Goal: Information Seeking & Learning: Learn about a topic

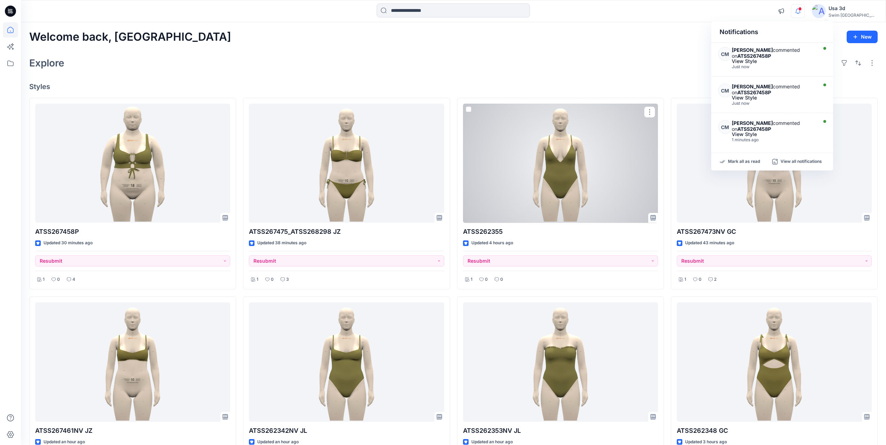
click at [560, 163] on div at bounding box center [560, 163] width 195 height 119
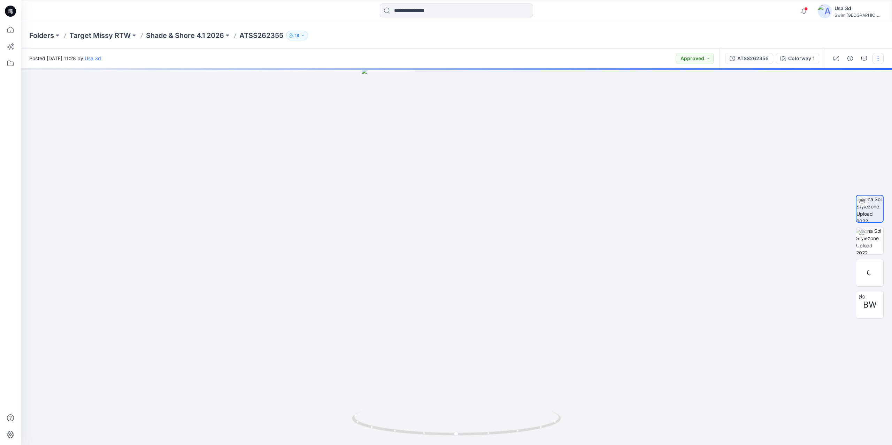
click at [880, 62] on button "button" at bounding box center [877, 58] width 11 height 11
click at [701, 183] on div at bounding box center [456, 256] width 871 height 377
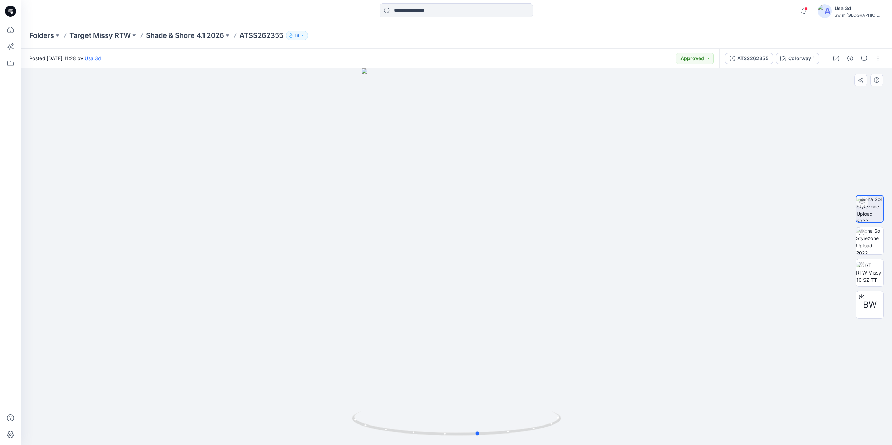
drag, startPoint x: 518, startPoint y: 332, endPoint x: 542, endPoint y: 328, distance: 23.6
click at [542, 328] on div at bounding box center [456, 256] width 871 height 377
drag, startPoint x: 451, startPoint y: 293, endPoint x: 473, endPoint y: 299, distance: 22.7
click at [473, 299] on div at bounding box center [456, 256] width 871 height 377
drag, startPoint x: 455, startPoint y: 275, endPoint x: 432, endPoint y: 276, distance: 23.0
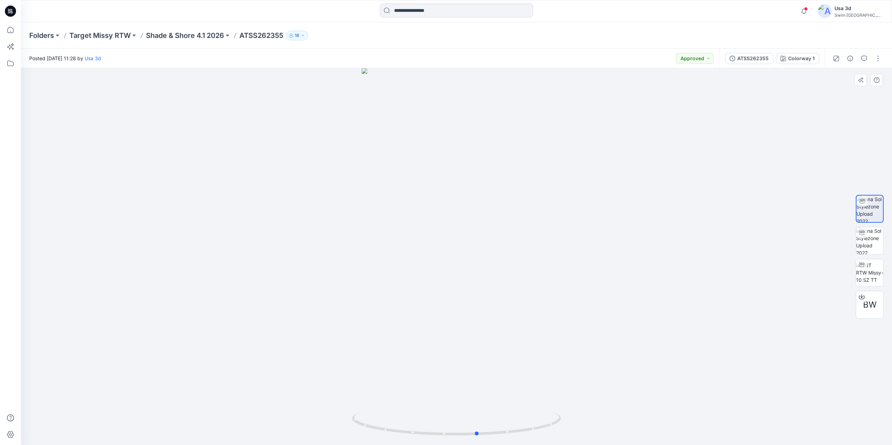
click at [432, 276] on div at bounding box center [456, 256] width 871 height 377
drag, startPoint x: 385, startPoint y: 258, endPoint x: 467, endPoint y: 263, distance: 82.7
click at [467, 263] on div at bounding box center [456, 256] width 871 height 377
drag, startPoint x: 444, startPoint y: 258, endPoint x: 363, endPoint y: 264, distance: 81.3
click at [363, 264] on div at bounding box center [456, 256] width 871 height 377
